Goal: Navigation & Orientation: Find specific page/section

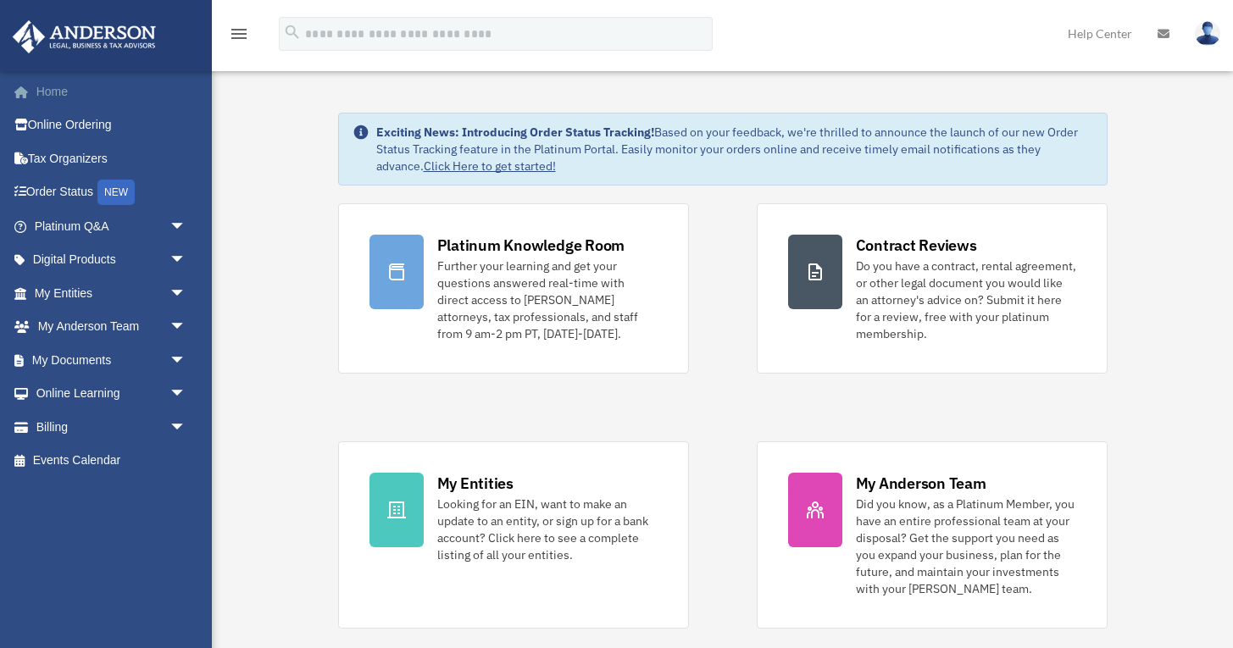
click at [58, 93] on link "Home" at bounding box center [112, 92] width 200 height 34
click at [115, 428] on link "Billing arrow_drop_down" at bounding box center [118, 427] width 213 height 34
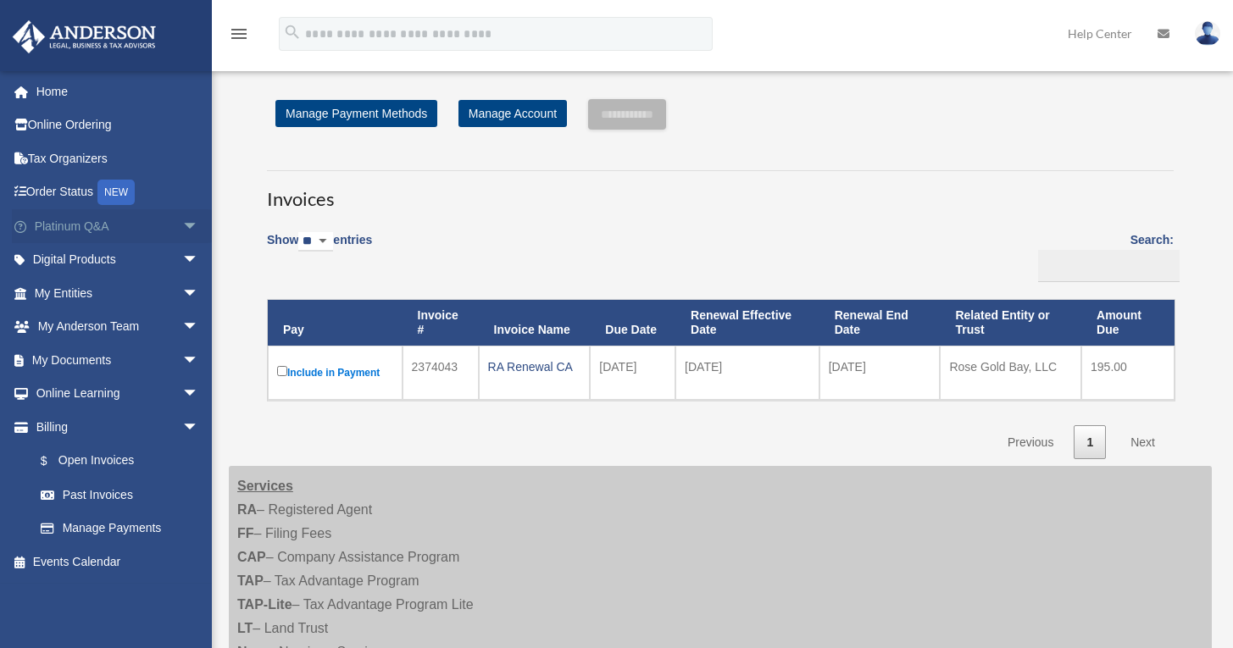
click at [182, 220] on span "arrow_drop_down" at bounding box center [199, 226] width 34 height 35
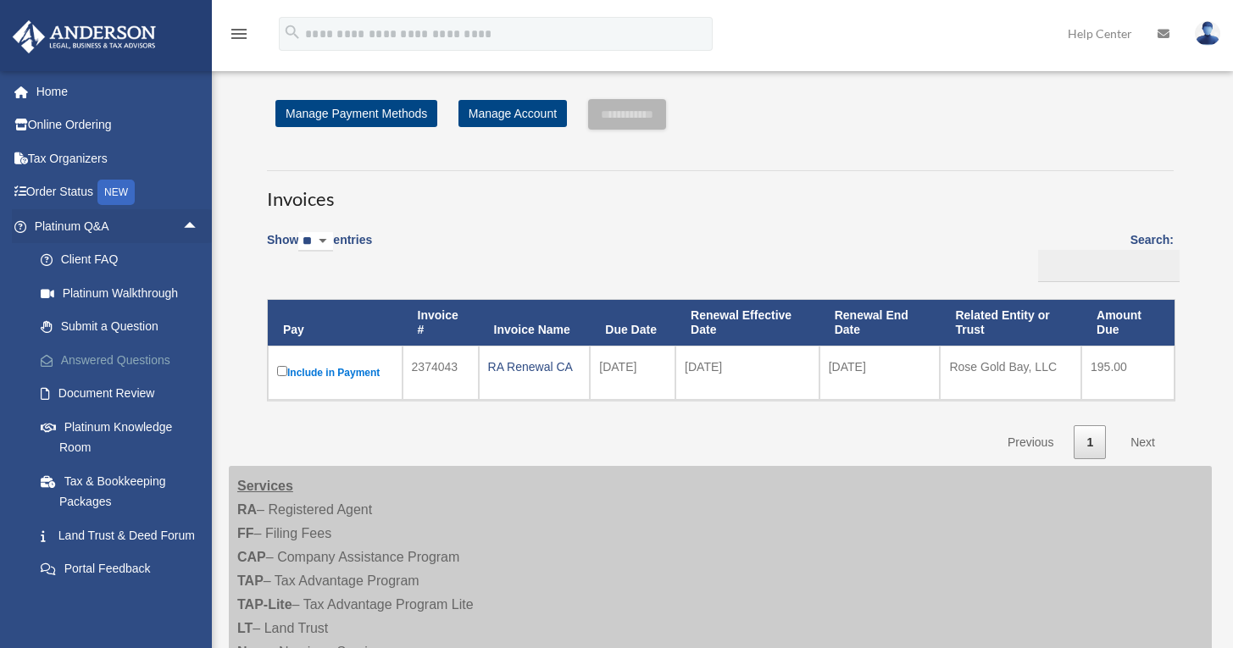
click at [97, 358] on link "Answered Questions" at bounding box center [124, 360] width 201 height 34
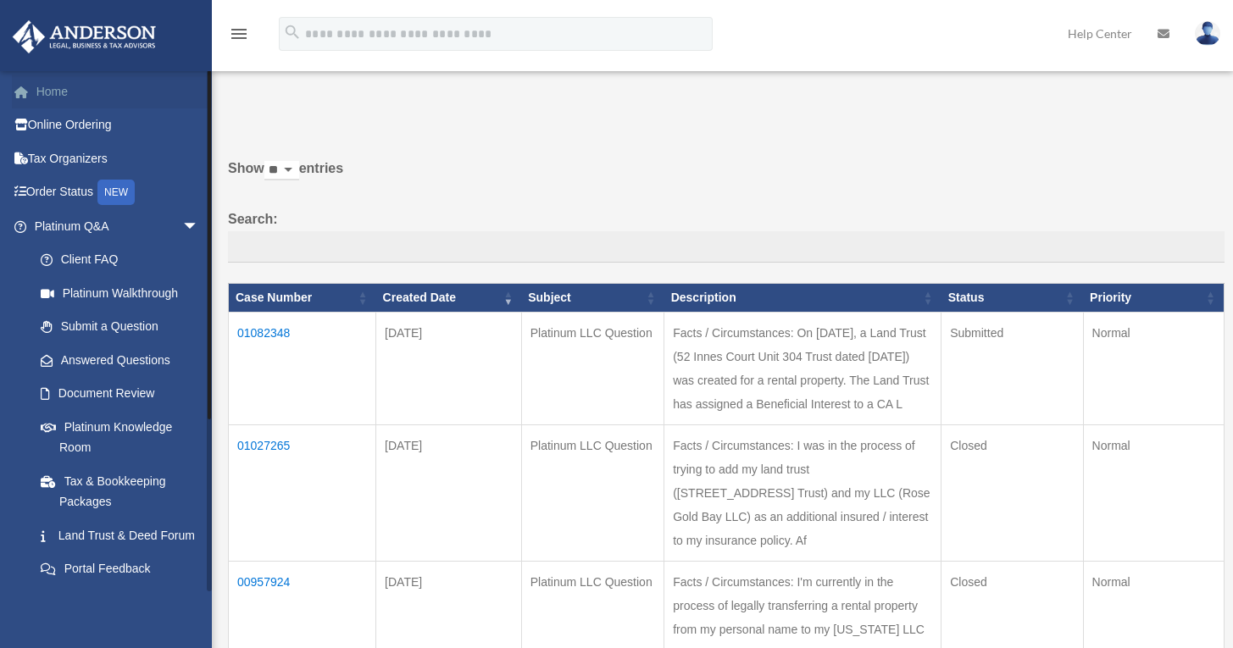
click at [42, 86] on link "Home" at bounding box center [118, 92] width 213 height 34
